Goal: Task Accomplishment & Management: Manage account settings

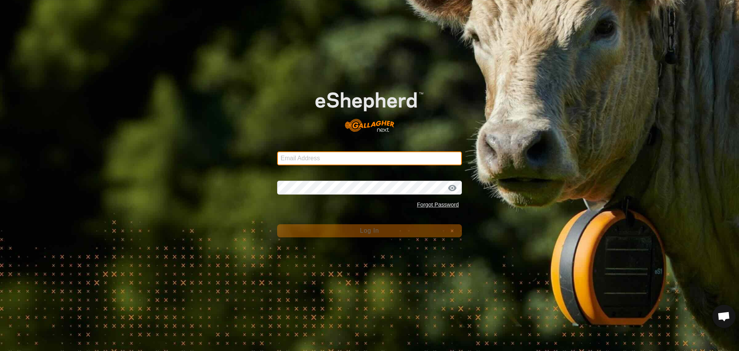
type input "[PERSON_NAME][EMAIL_ADDRESS][DOMAIN_NAME]"
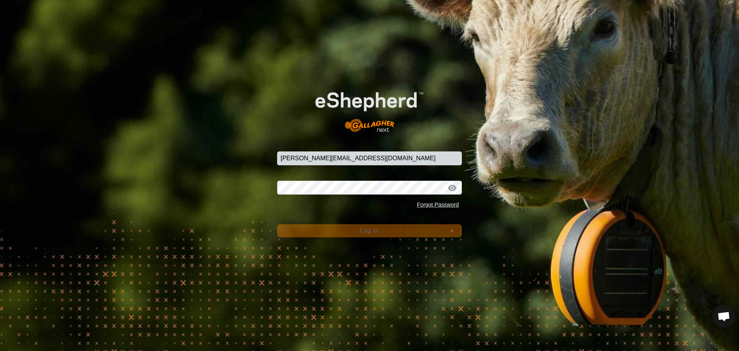
click at [371, 230] on span "Log In" at bounding box center [369, 230] width 19 height 7
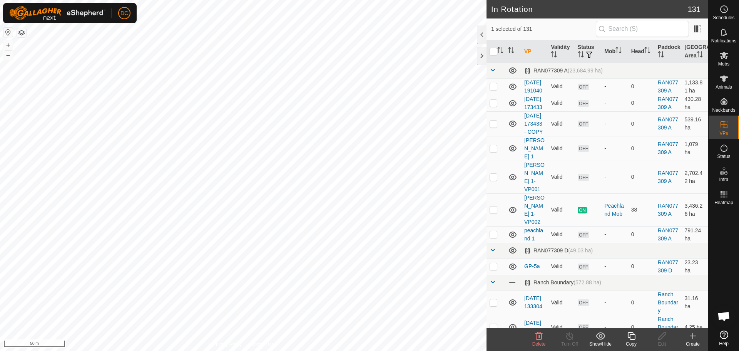
click at [633, 336] on icon at bounding box center [631, 335] width 10 height 9
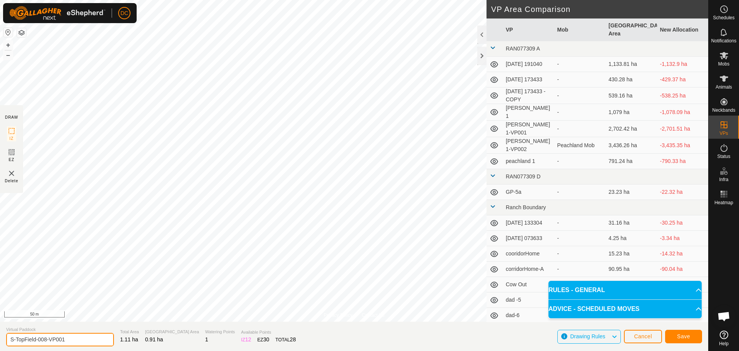
drag, startPoint x: 44, startPoint y: 339, endPoint x: 106, endPoint y: 340, distance: 61.6
click at [72, 341] on input "S-TopField-008-VP001" at bounding box center [60, 338] width 108 height 13
type input "S-TopField-009"
click at [688, 335] on span "Save" at bounding box center [683, 336] width 13 height 6
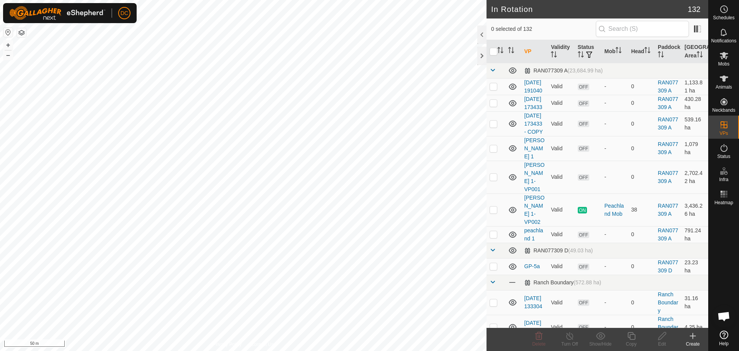
checkbox input "true"
click at [631, 339] on icon at bounding box center [631, 336] width 8 height 8
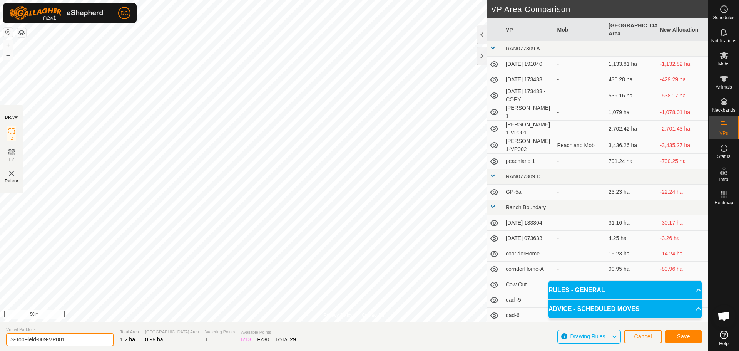
click at [77, 335] on input "S-TopField-009-VP001" at bounding box center [60, 338] width 108 height 13
type input "S-TopField-010"
click at [691, 337] on button "Save" at bounding box center [683, 335] width 37 height 13
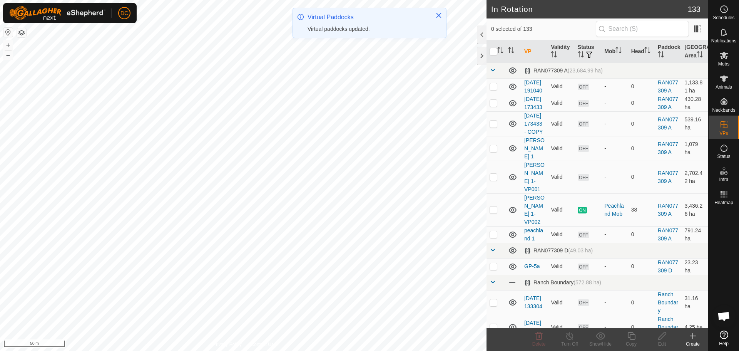
checkbox input "true"
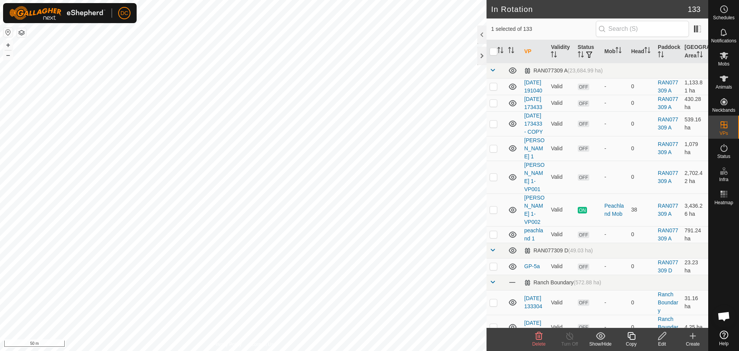
click at [630, 335] on icon at bounding box center [631, 335] width 10 height 9
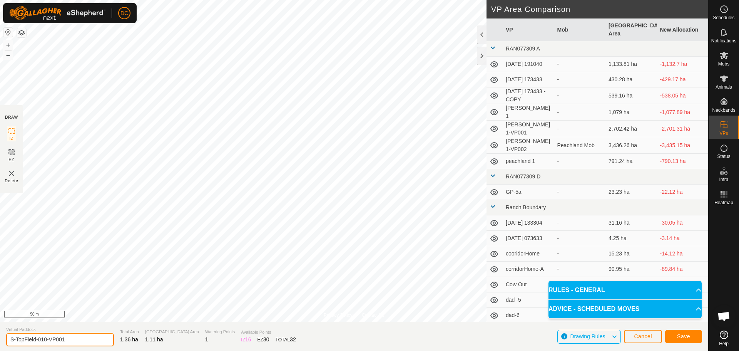
click at [74, 340] on input "S-TopField-010-VP001" at bounding box center [60, 338] width 108 height 13
type input "S-TopField-011"
click at [685, 337] on span "Save" at bounding box center [683, 336] width 13 height 6
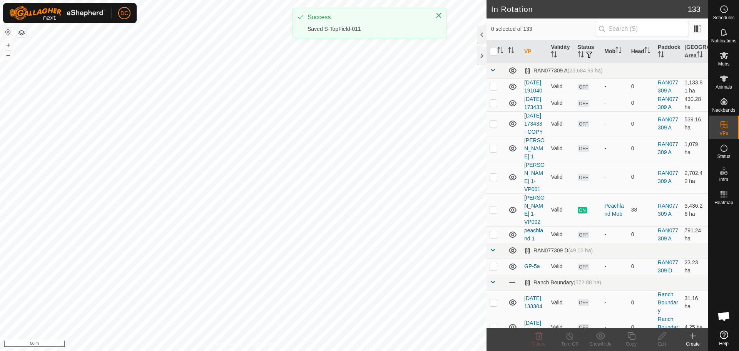
click at [725, 12] on circle at bounding box center [723, 9] width 7 height 7
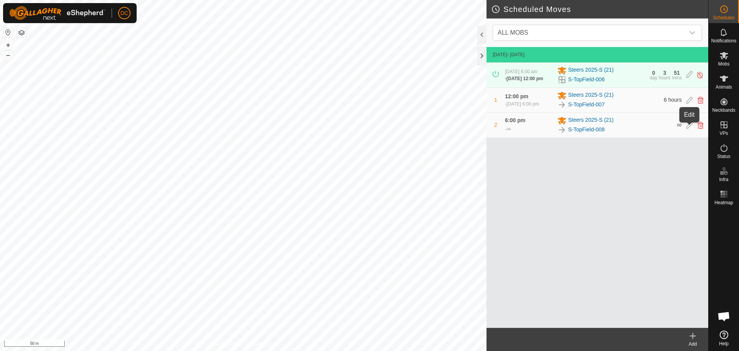
click at [689, 128] on icon at bounding box center [689, 125] width 6 height 7
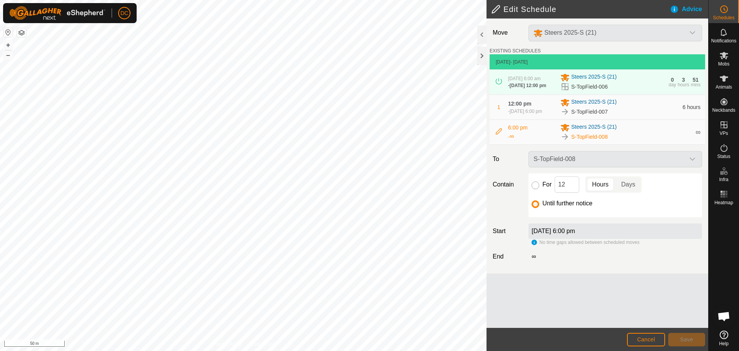
click at [534, 188] on input "For" at bounding box center [535, 185] width 8 height 8
radio input "true"
drag, startPoint x: 567, startPoint y: 187, endPoint x: 554, endPoint y: 185, distance: 12.8
click at [554, 185] on input "12" at bounding box center [566, 184] width 25 height 16
type input "6"
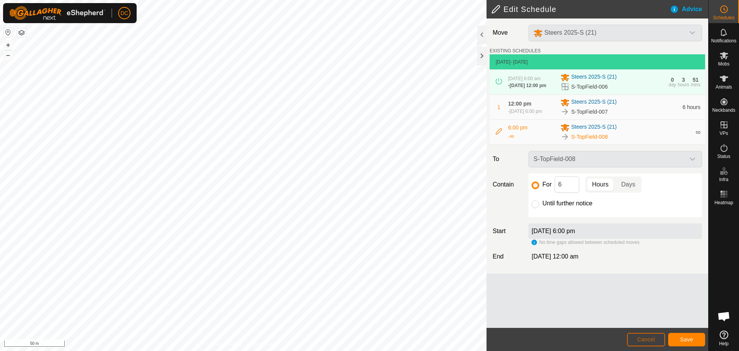
click at [645, 339] on span "Cancel" at bounding box center [646, 339] width 18 height 6
